Goal: Transaction & Acquisition: Subscribe to service/newsletter

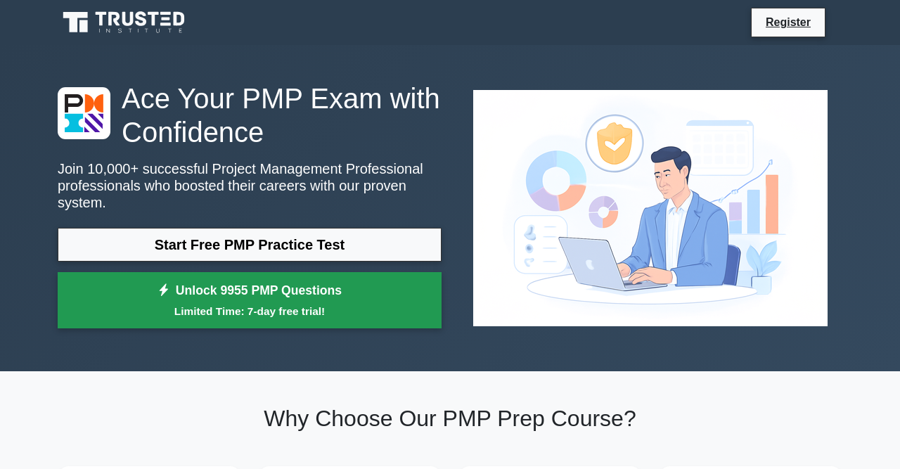
click at [274, 305] on small "Limited Time: 7-day free trial!" at bounding box center [249, 311] width 349 height 16
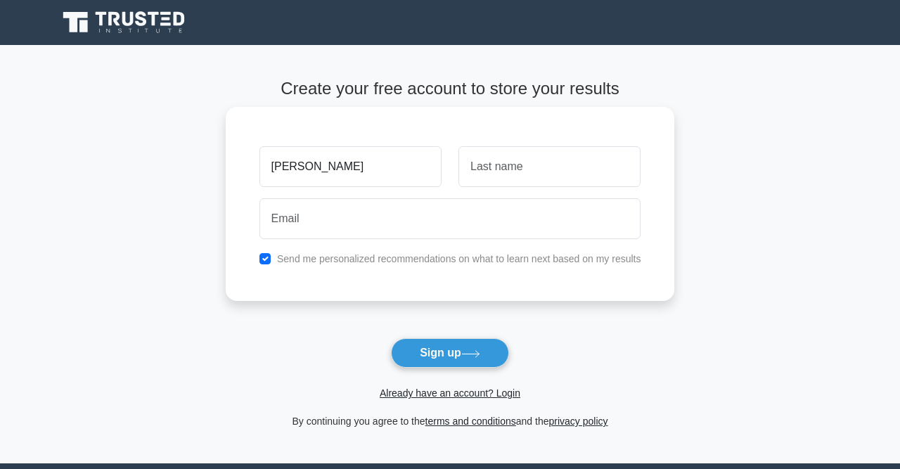
type input "[PERSON_NAME]"
click at [496, 169] on input "text" at bounding box center [550, 166] width 182 height 41
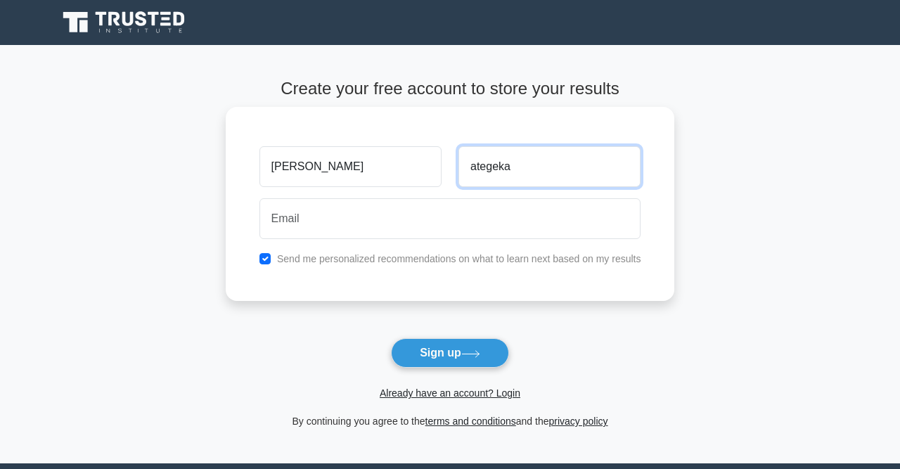
type input "ategeka"
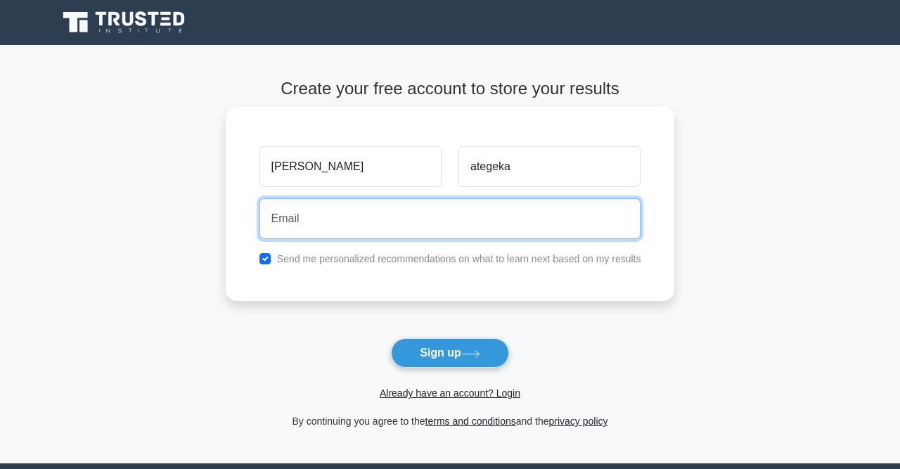
click at [418, 214] on input "email" at bounding box center [450, 218] width 382 height 41
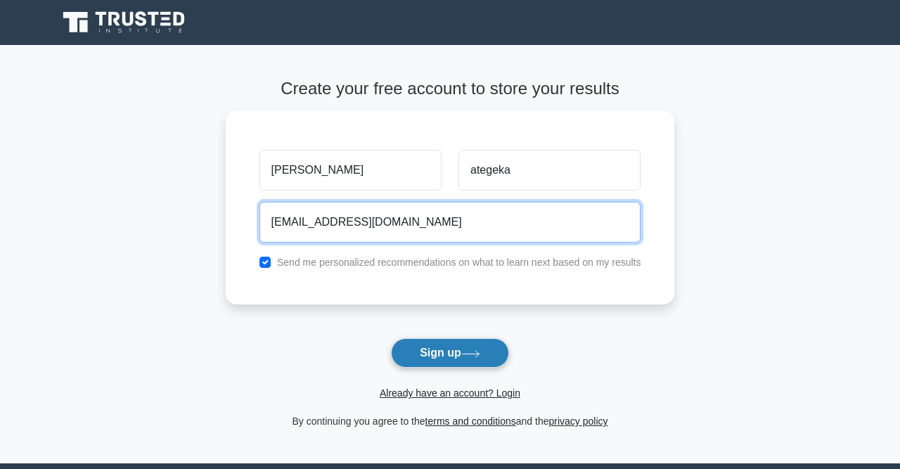
type input "ronaldgoku@gmail.com"
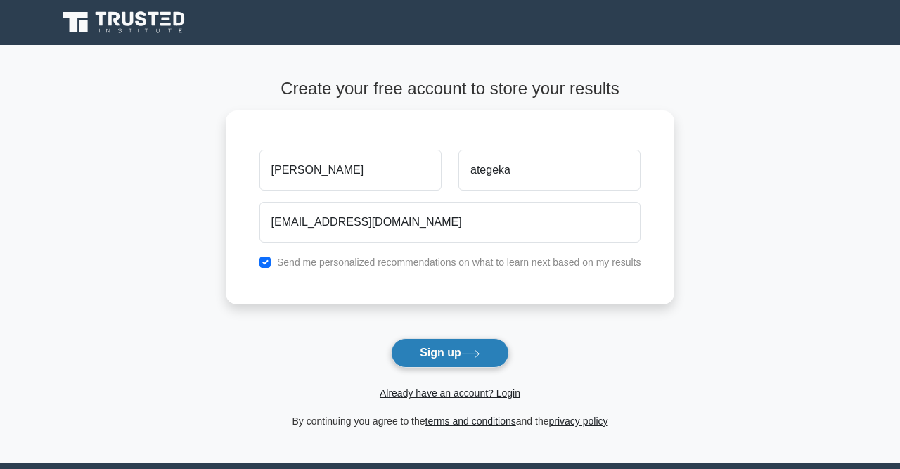
click at [480, 340] on button "Sign up" at bounding box center [450, 353] width 118 height 30
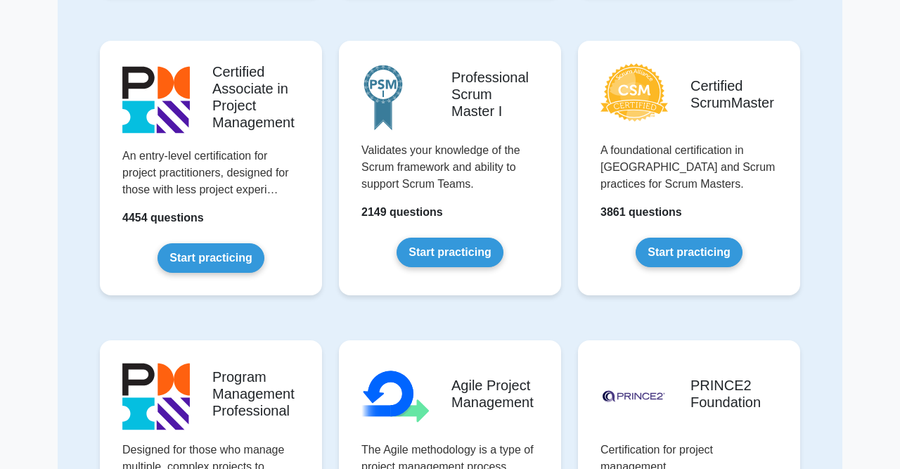
scroll to position [293, 0]
